Goal: Task Accomplishment & Management: Use online tool/utility

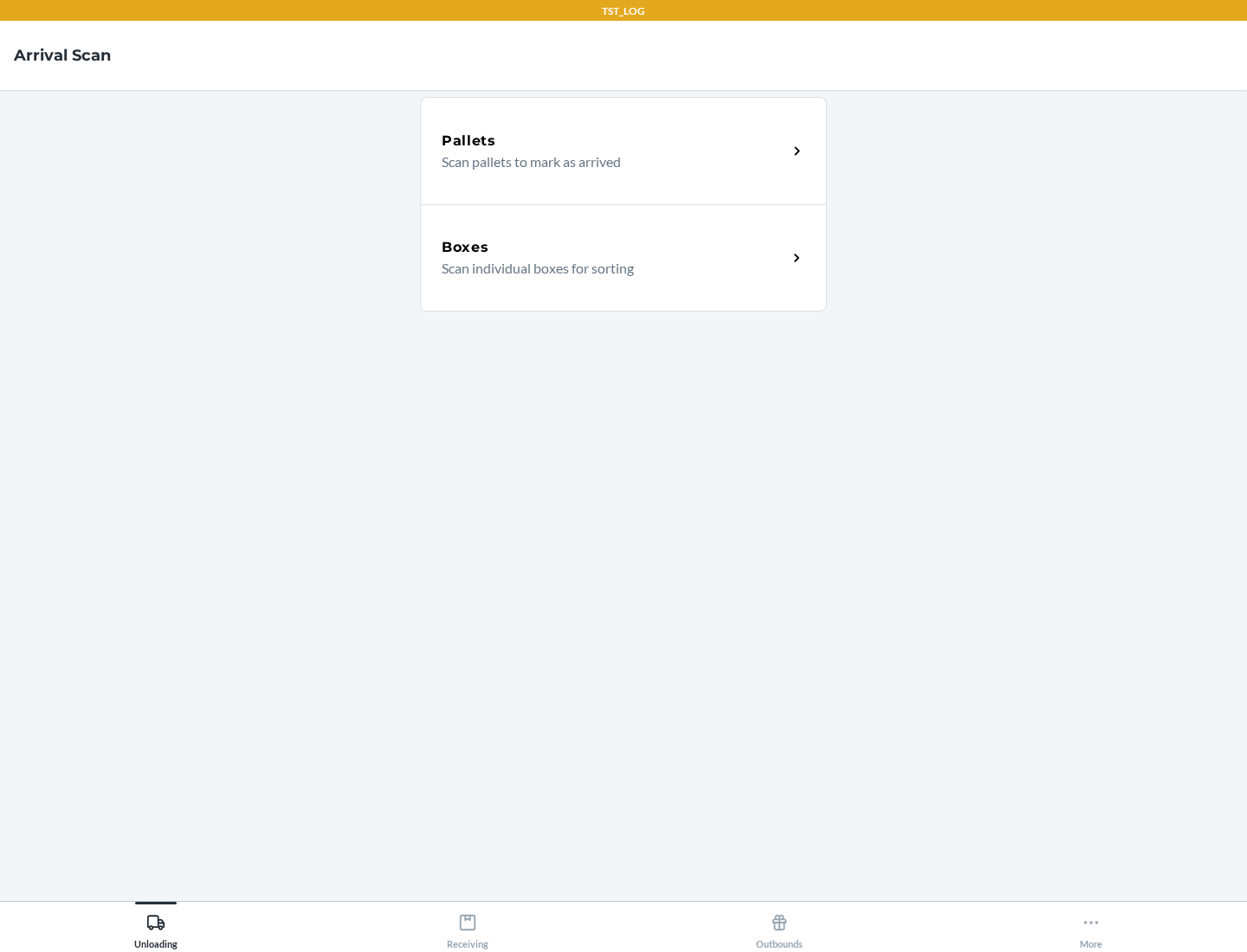
click at [614, 248] on div "Boxes" at bounding box center [614, 248] width 346 height 21
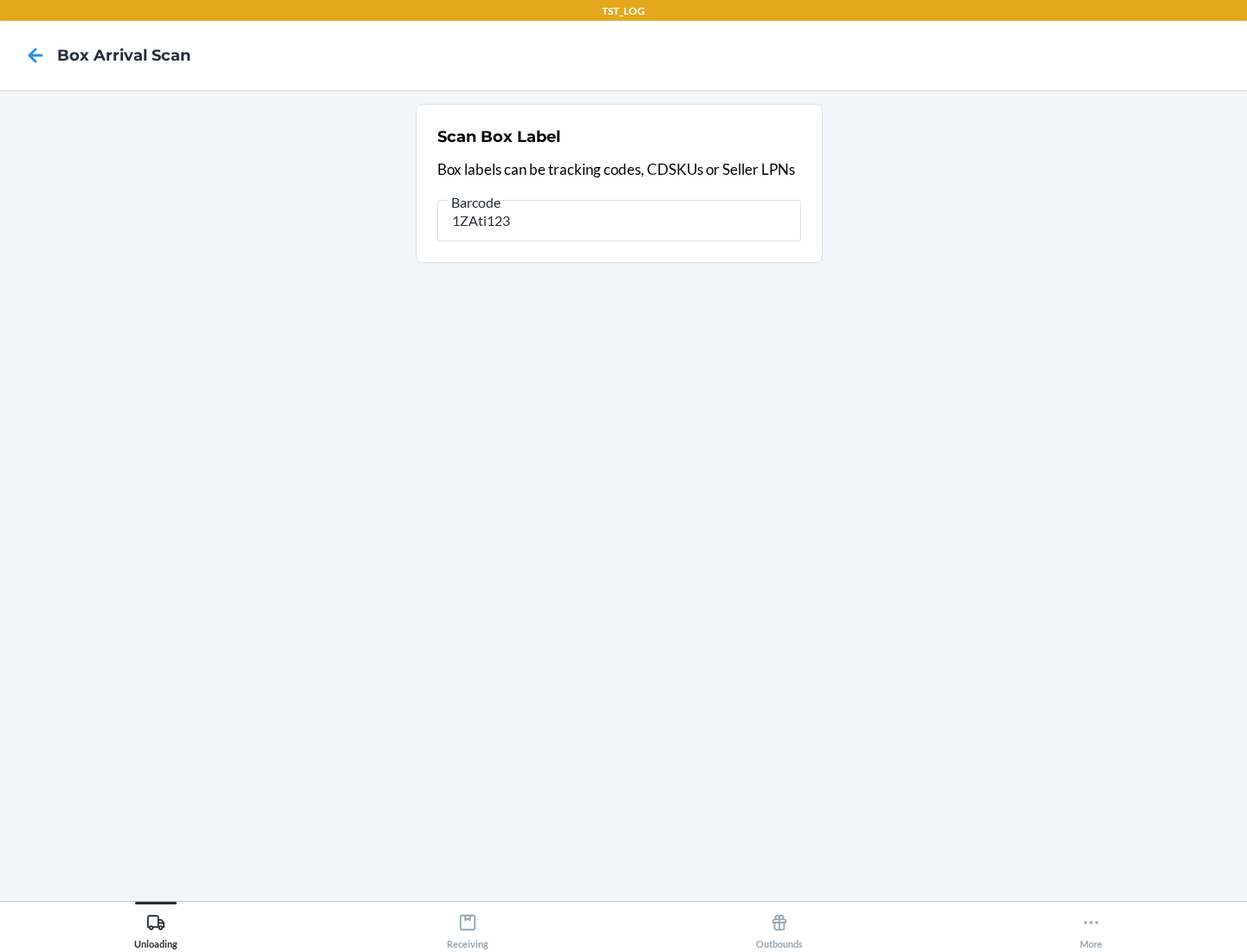
type input "1ZAti123"
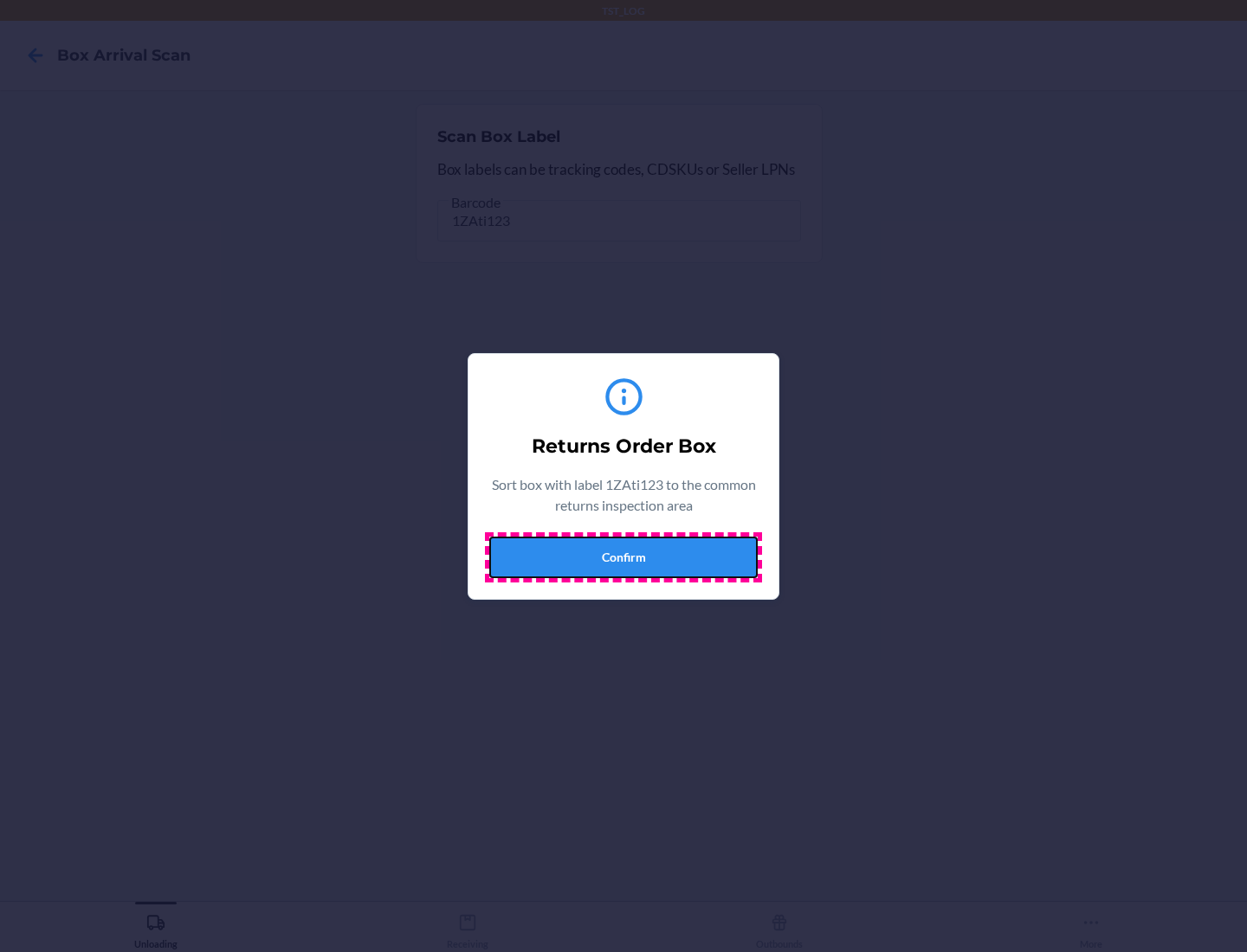
click at [624, 556] on button "Confirm" at bounding box center [623, 557] width 268 height 41
